Goal: Task Accomplishment & Management: Manage account settings

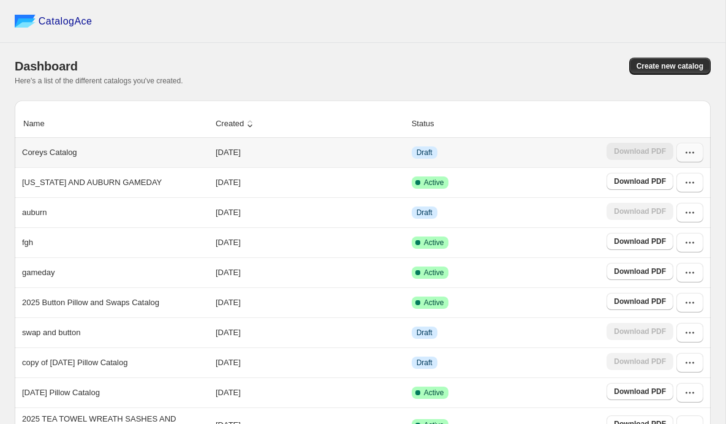
click at [691, 159] on icon "button" at bounding box center [690, 152] width 12 height 12
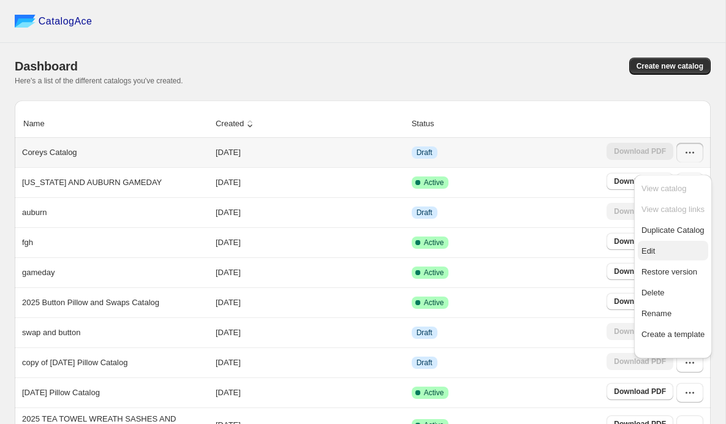
click at [652, 256] on span "Edit" at bounding box center [648, 250] width 13 height 9
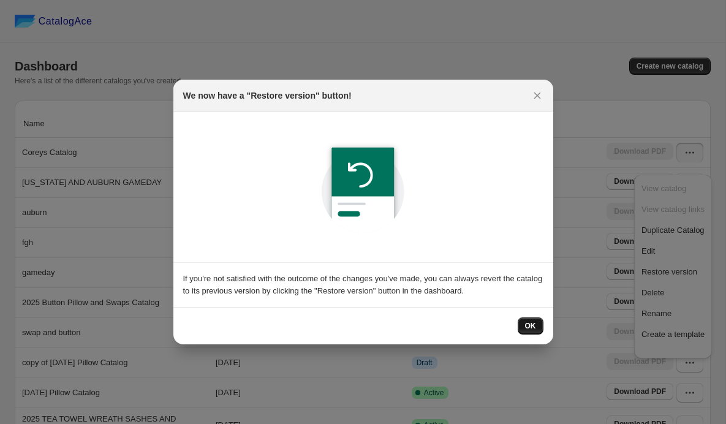
click at [536, 331] on span "OK" at bounding box center [530, 326] width 11 height 10
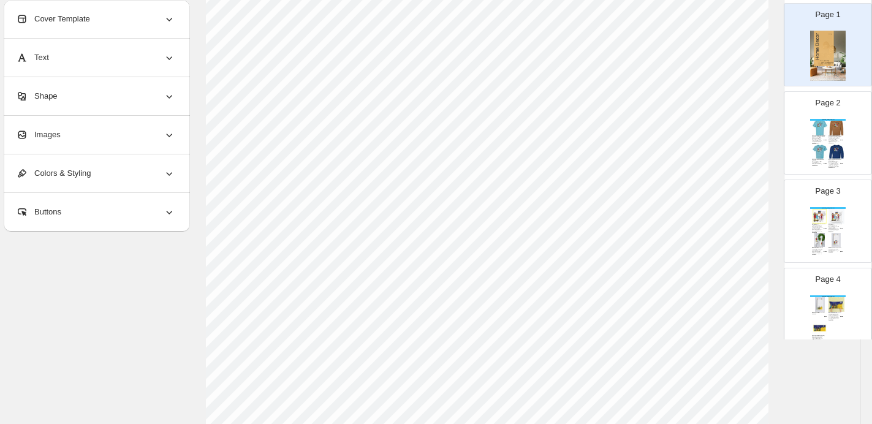
scroll to position [67, 0]
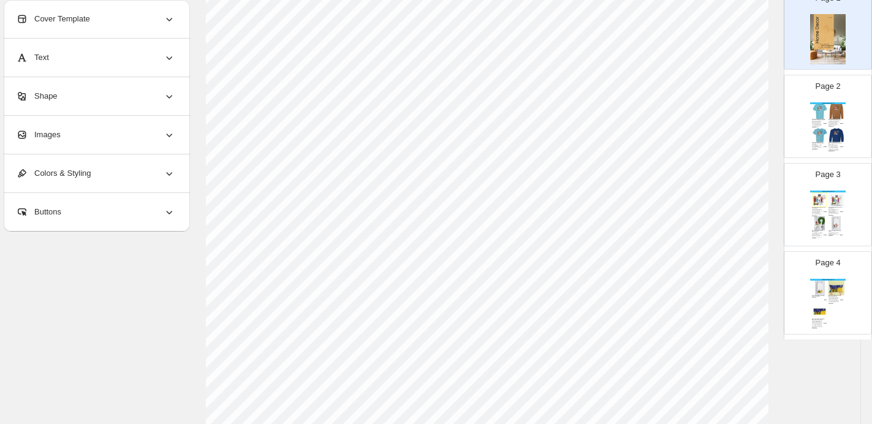
click at [726, 138] on img at bounding box center [837, 135] width 16 height 15
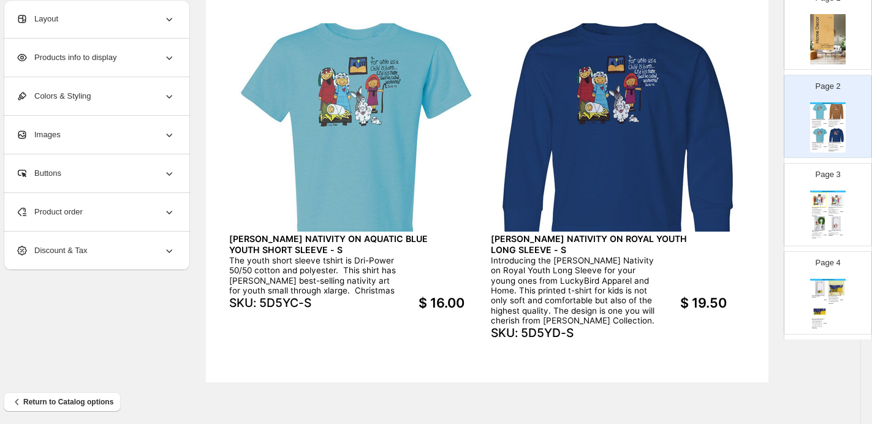
scroll to position [474, 50]
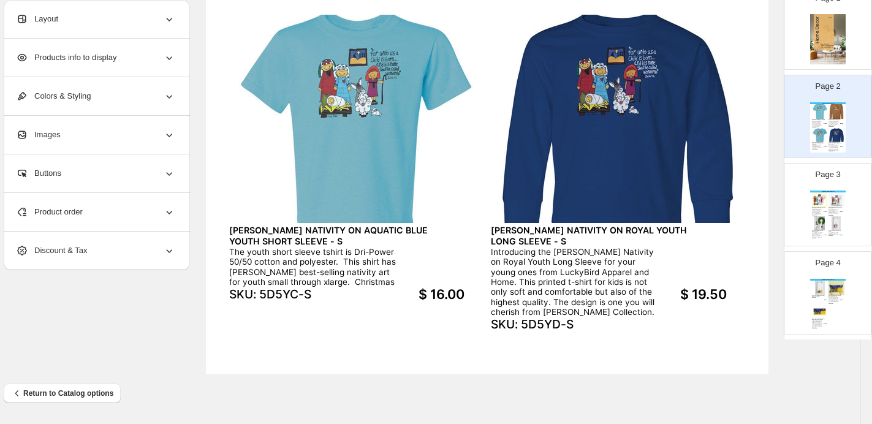
click at [726, 226] on div "[PERSON_NAME] Collections [PERSON_NAME] NATIVITY SQUARE PILLOW SWAP Our [PERSON…" at bounding box center [828, 216] width 36 height 50
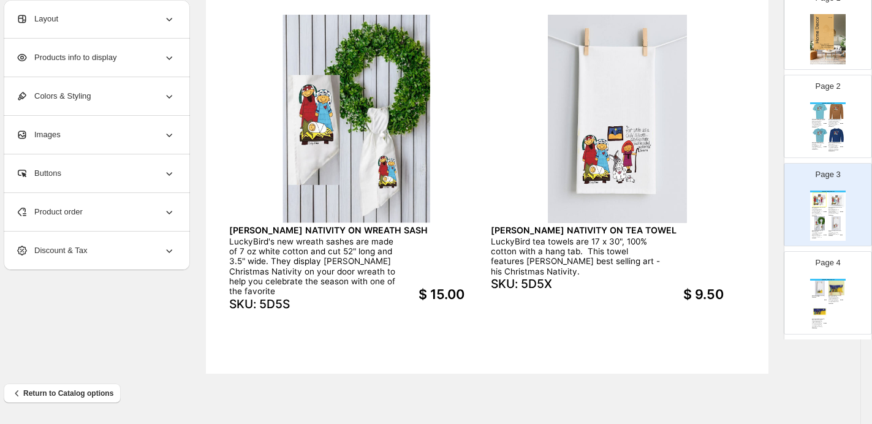
click at [726, 295] on img at bounding box center [820, 288] width 16 height 15
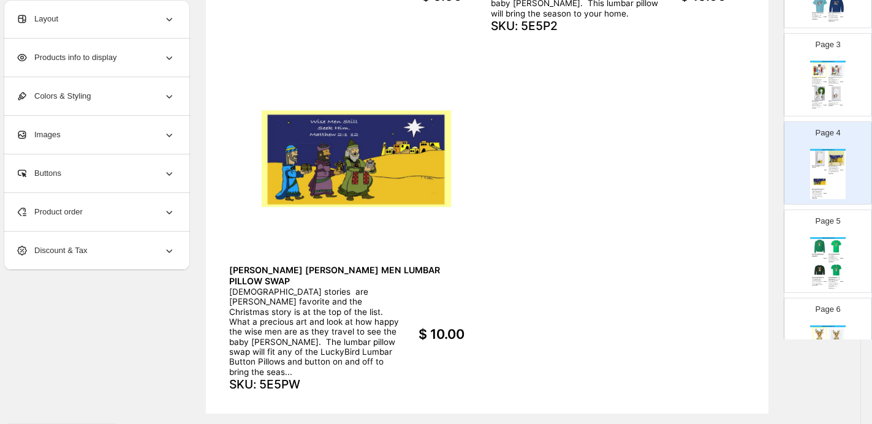
scroll to position [240, 0]
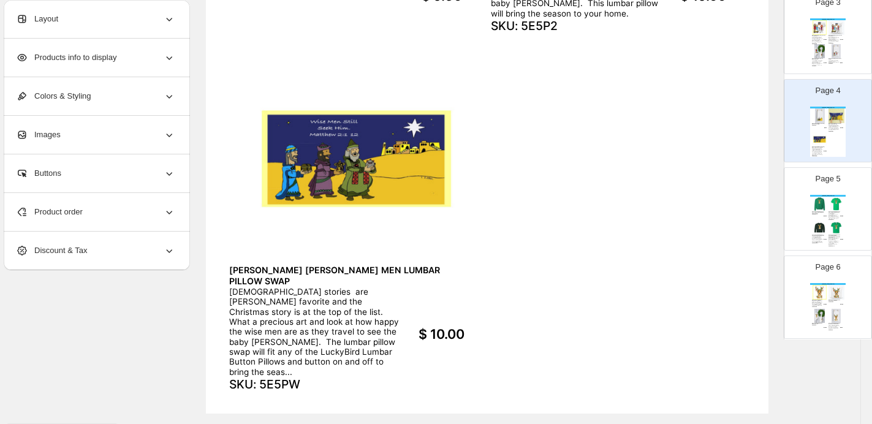
click at [726, 219] on div "LuckyBird Apparel and Home presents [PERSON_NAME] Reindeer on Adult Irish Green…" at bounding box center [834, 217] width 11 height 6
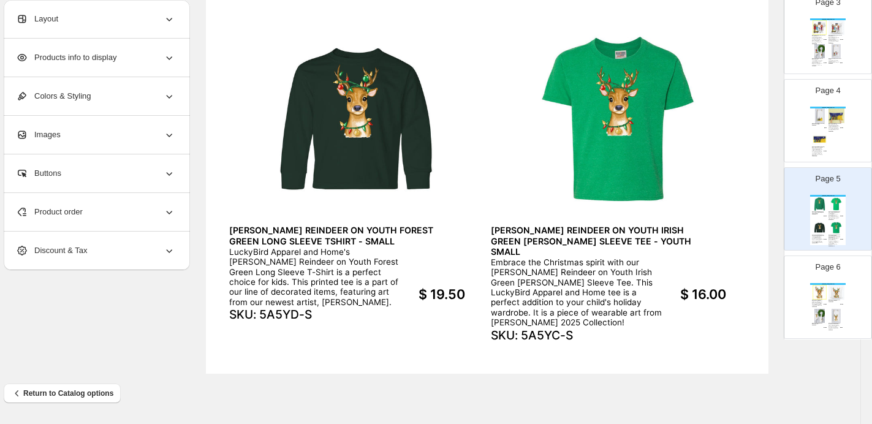
scroll to position [474, 48]
click at [726, 298] on div "Page 6 [PERSON_NAME] Collections [PERSON_NAME] REINDEER SQUARE PILLOW SWAP This…" at bounding box center [823, 292] width 77 height 82
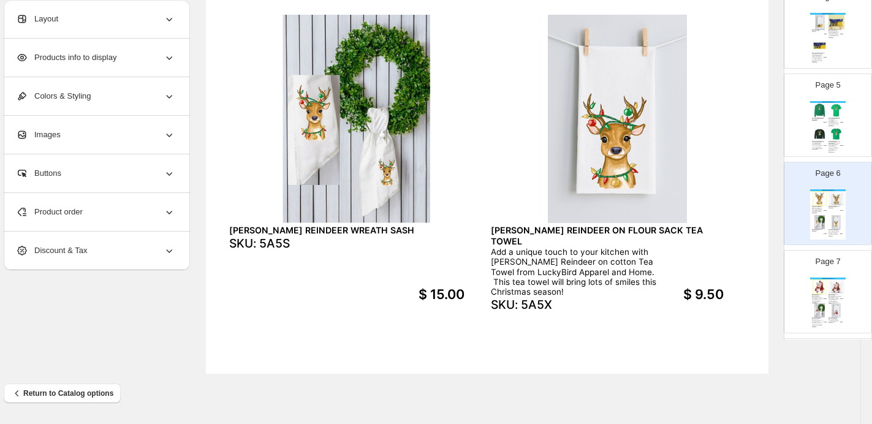
scroll to position [345, 0]
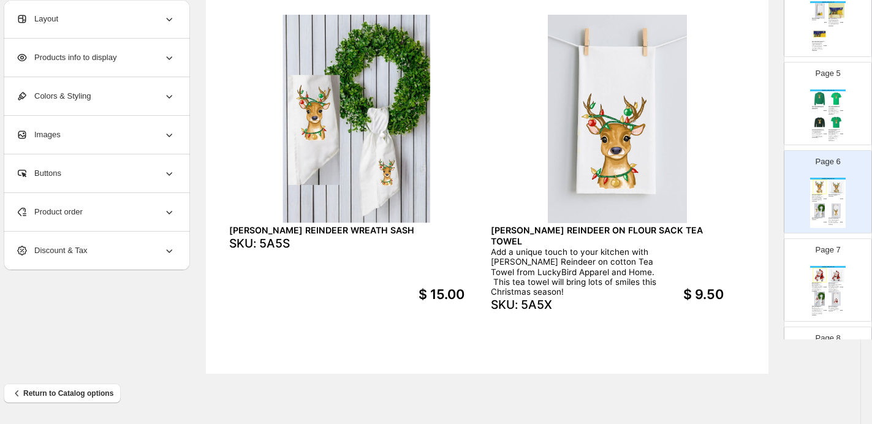
click at [726, 280] on div "Page 7 [PERSON_NAME] Collections [PERSON_NAME] SANTA & [PERSON_NAME] SQUARE SWA…" at bounding box center [823, 275] width 77 height 82
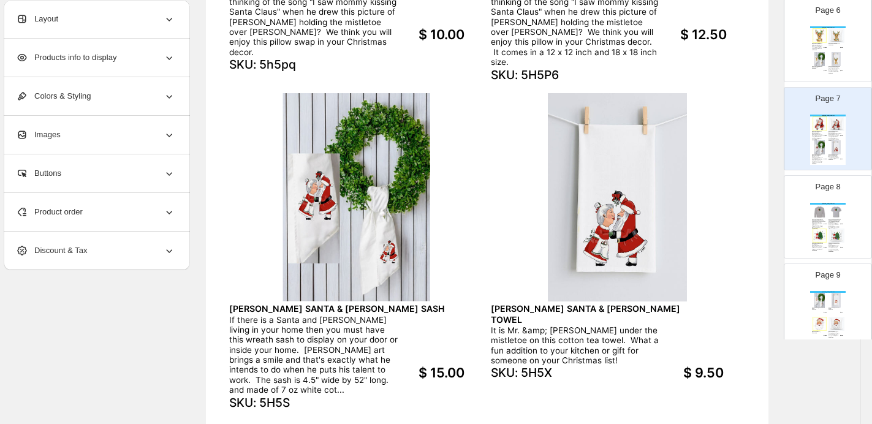
scroll to position [499, 0]
click at [726, 237] on div "Page 8 [PERSON_NAME] Collections [PERSON_NAME] SNOWMAN & CHRISTMAS TREE ON YOUT…" at bounding box center [823, 210] width 77 height 82
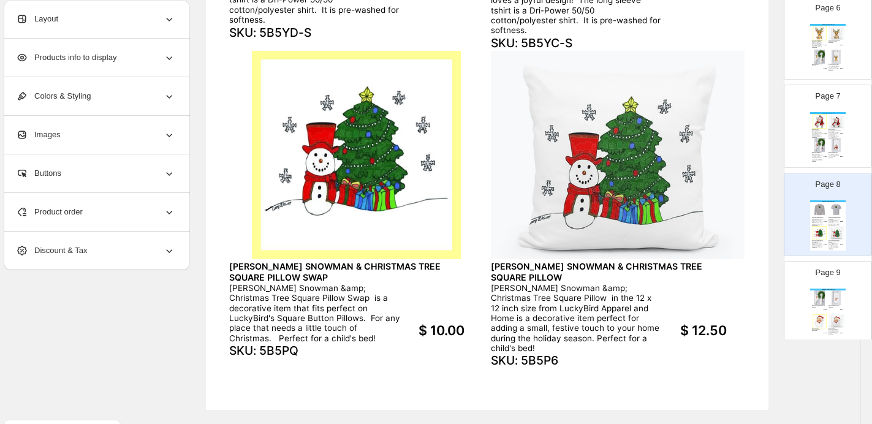
scroll to position [474, 50]
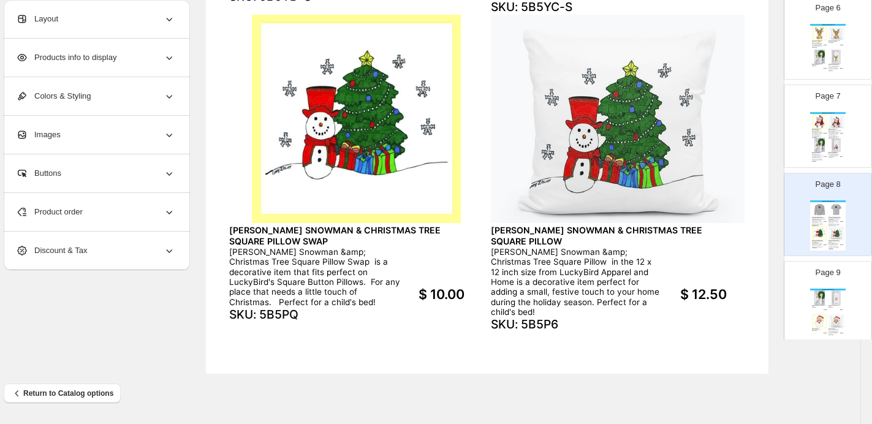
click at [726, 291] on div "[PERSON_NAME] Collections" at bounding box center [828, 290] width 36 height 2
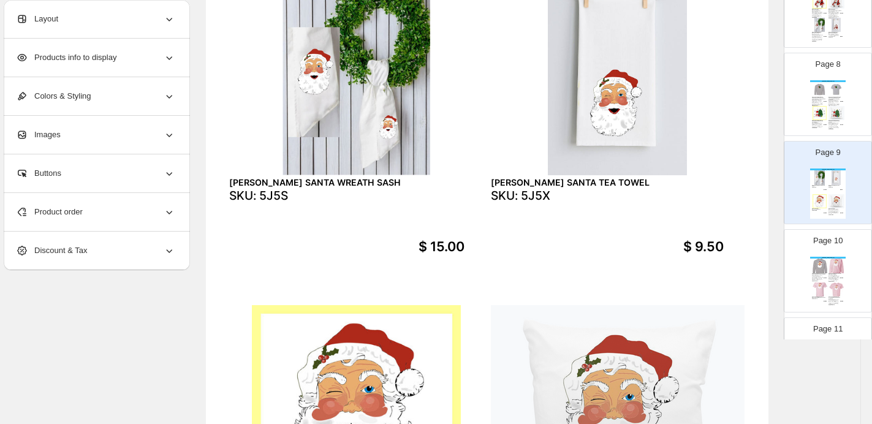
scroll to position [625, 0]
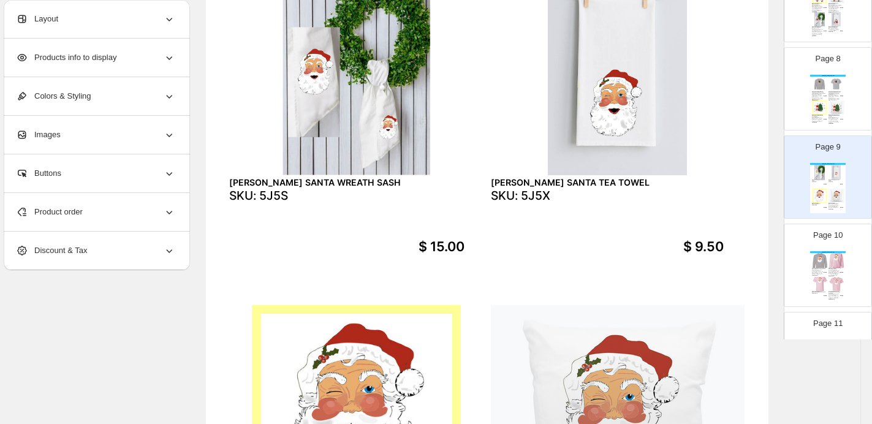
click at [726, 272] on div "Page 10 [PERSON_NAME] Collections [PERSON_NAME] SANTA ON YOUTH ATHLETIC GRAY LO…" at bounding box center [823, 260] width 77 height 82
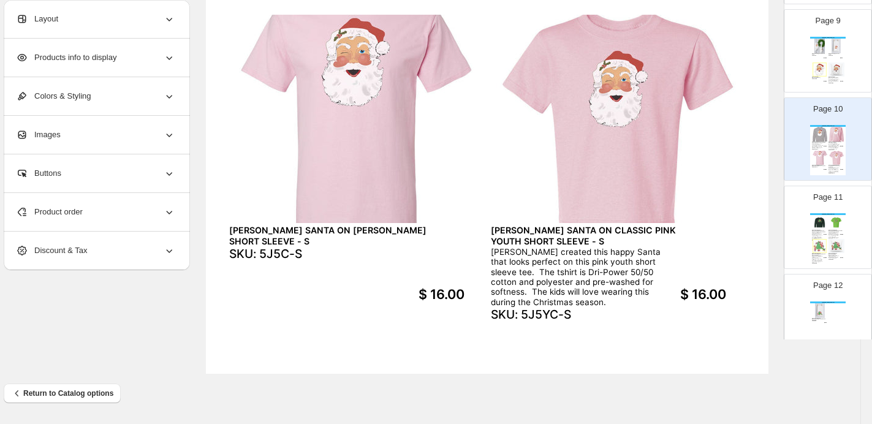
scroll to position [771, 0]
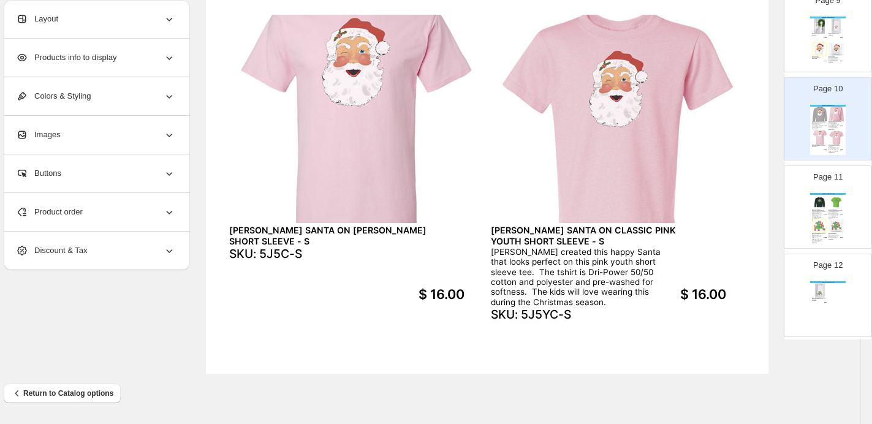
click at [726, 221] on div "SKU: 5C5YC-S" at bounding box center [834, 220] width 11 height 1
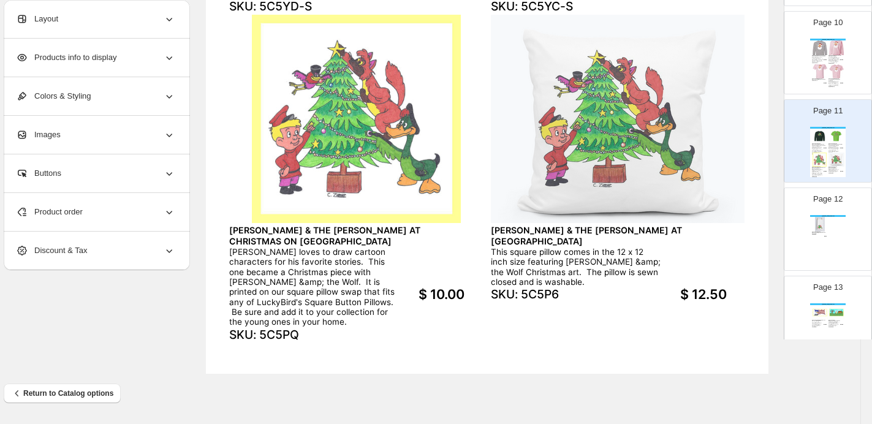
scroll to position [839, 0]
click at [726, 216] on div "[PERSON_NAME] Collections" at bounding box center [828, 215] width 36 height 2
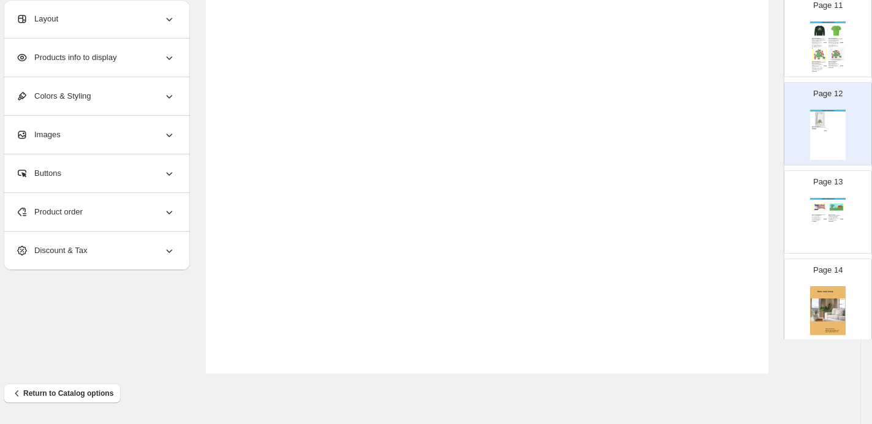
scroll to position [954, 0]
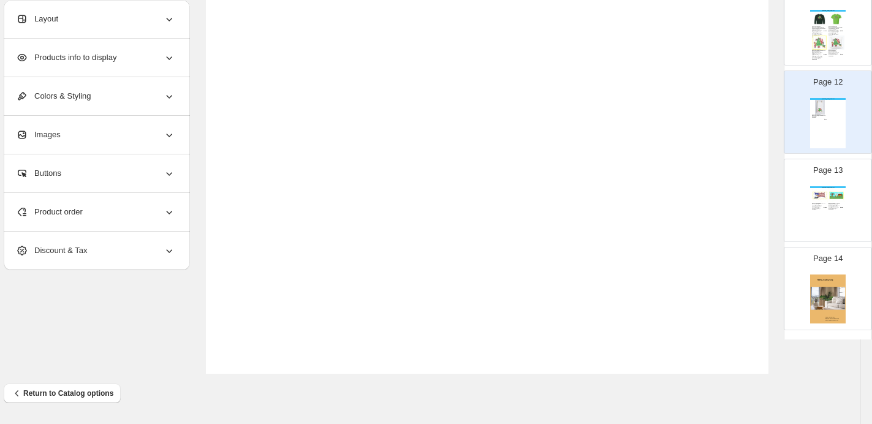
click at [726, 237] on div "[PERSON_NAME] Collections [PERSON_NAME] AMERICAN FLAG & EAGLE LUMBAR SWAP The l…" at bounding box center [828, 211] width 36 height 50
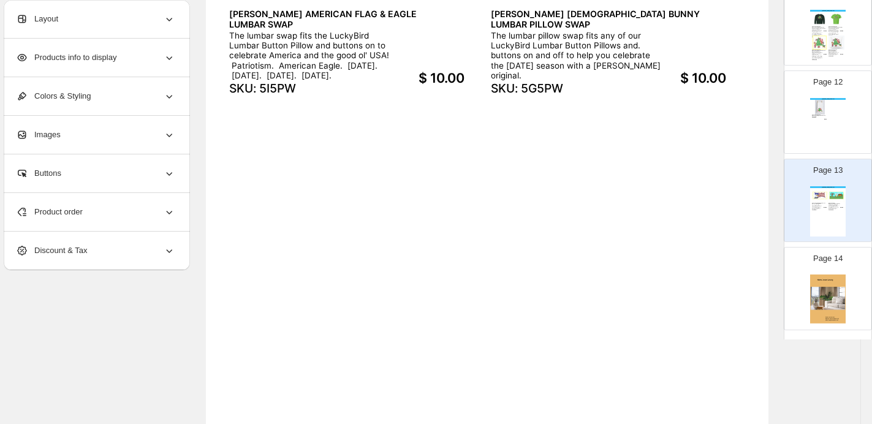
scroll to position [349, 50]
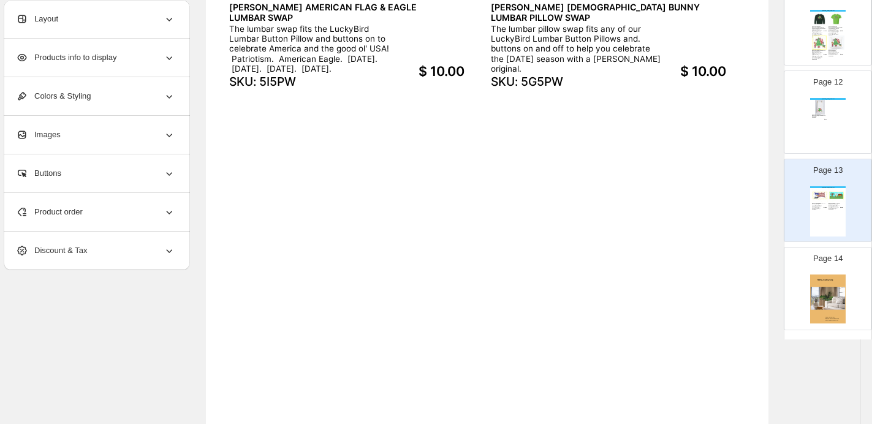
click at [726, 148] on div "[PERSON_NAME] Collections [PERSON_NAME] & THE [PERSON_NAME] AT CHRISTMAS ON TEA…" at bounding box center [828, 123] width 36 height 50
type input "**"
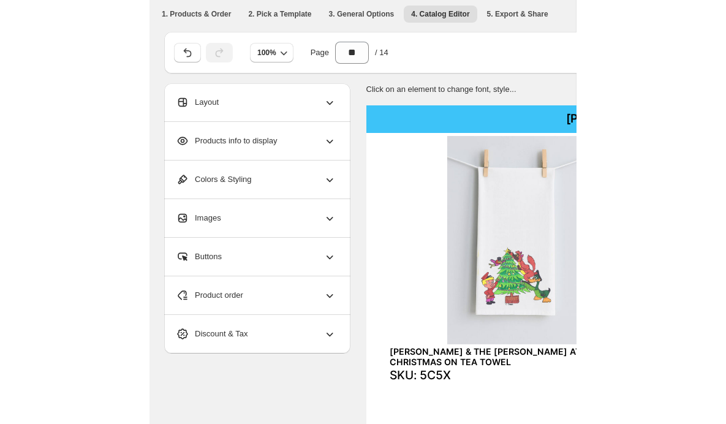
scroll to position [0, 9]
